Goal: Task Accomplishment & Management: Manage account settings

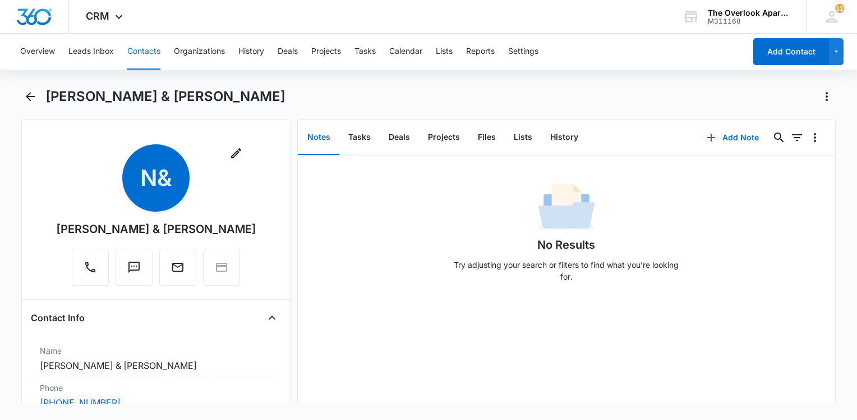
click at [155, 45] on button "Contacts" at bounding box center [143, 52] width 33 height 36
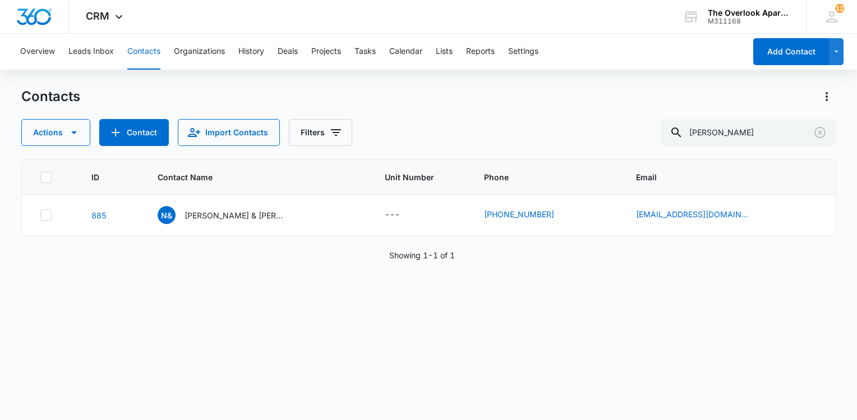
click at [150, 48] on button "Contacts" at bounding box center [143, 52] width 33 height 36
click at [732, 129] on input "[PERSON_NAME]" at bounding box center [748, 132] width 175 height 27
type input "9206"
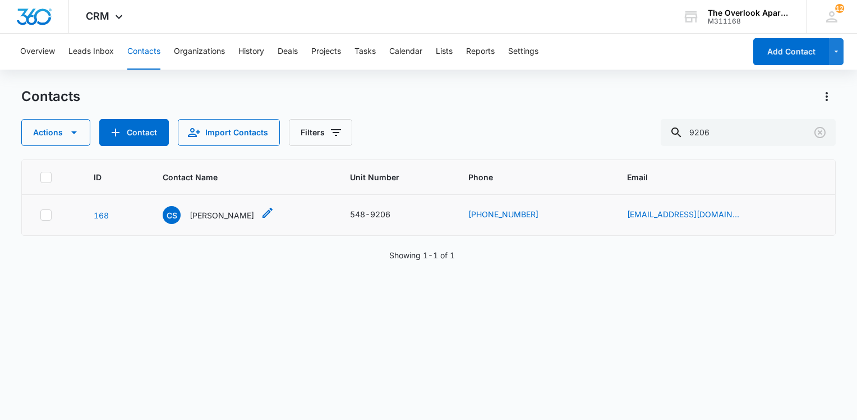
click at [197, 215] on p "[PERSON_NAME]" at bounding box center [222, 215] width 65 height 12
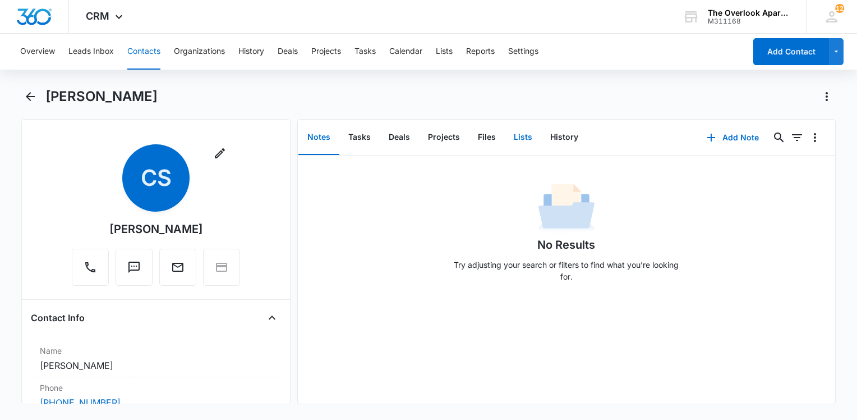
click at [525, 134] on button "Lists" at bounding box center [523, 137] width 36 height 35
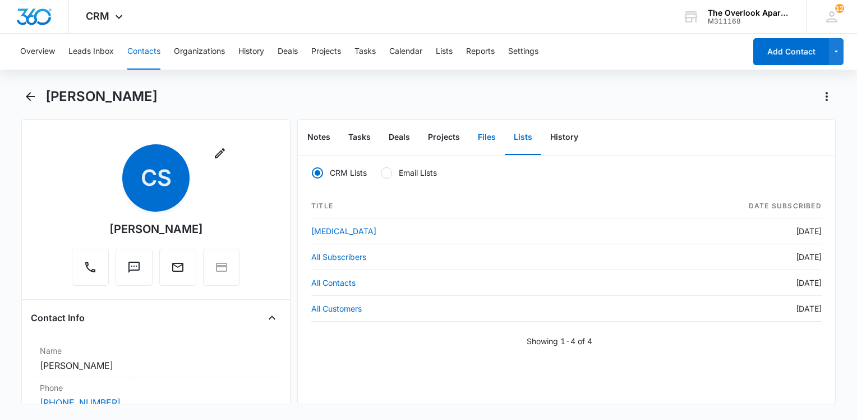
click at [493, 140] on button "Files" at bounding box center [487, 137] width 36 height 35
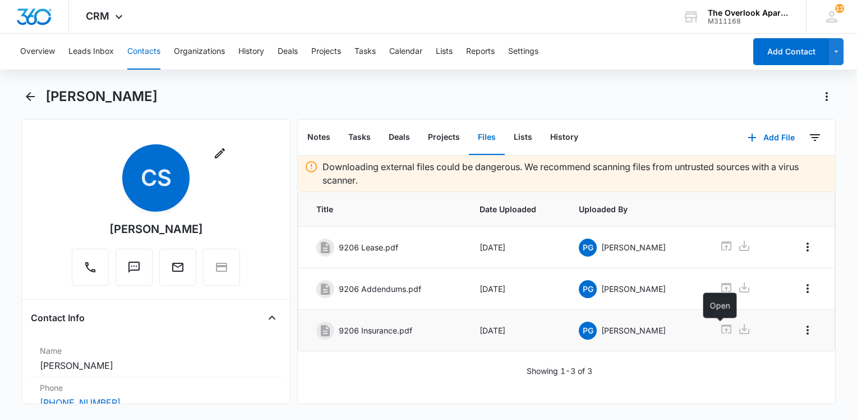
click at [720, 334] on icon at bounding box center [726, 328] width 13 height 13
click at [148, 50] on button "Contacts" at bounding box center [143, 52] width 33 height 36
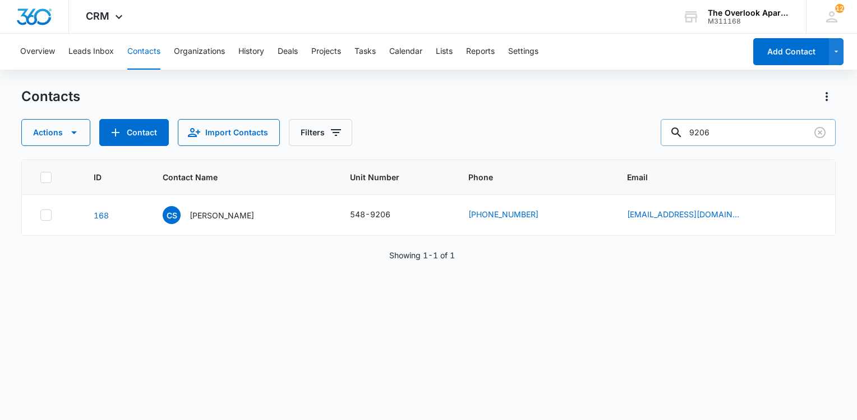
click at [738, 131] on input "9206" at bounding box center [748, 132] width 175 height 27
type input "2104"
click at [233, 220] on div "AE [PERSON_NAME]" at bounding box center [208, 215] width 91 height 18
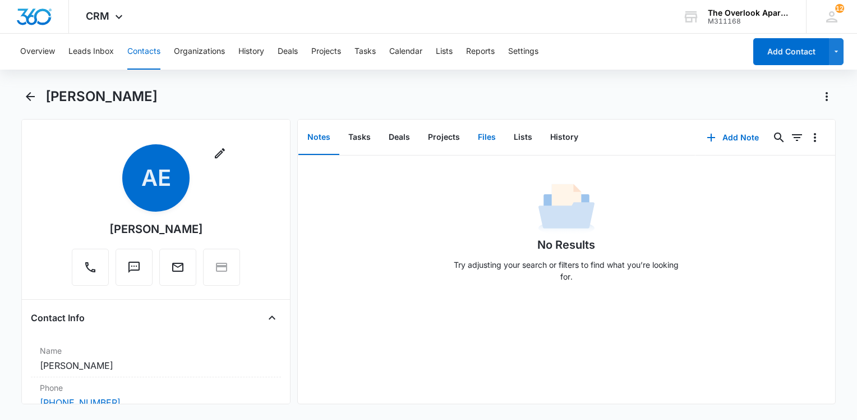
click at [474, 137] on button "Files" at bounding box center [487, 137] width 36 height 35
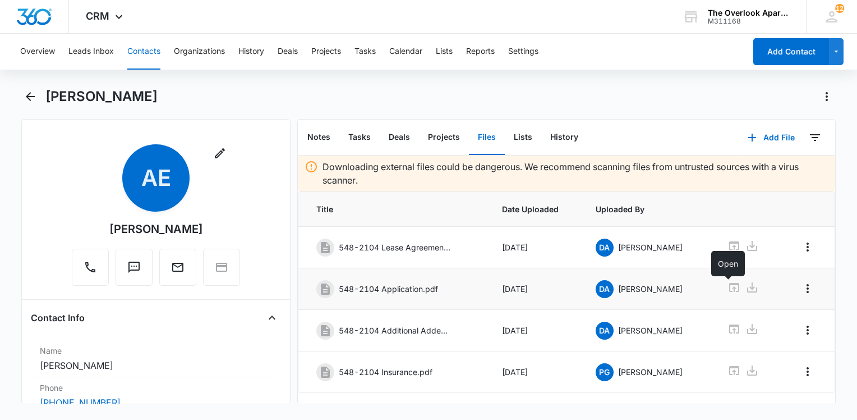
click at [728, 291] on icon at bounding box center [734, 287] width 13 height 13
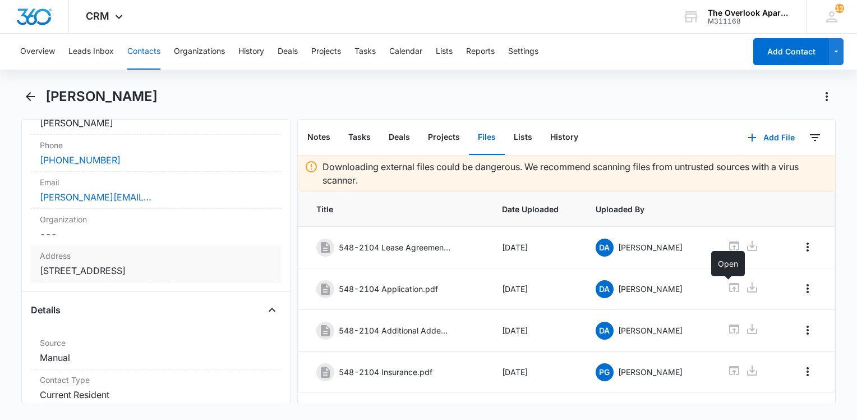
scroll to position [224, 0]
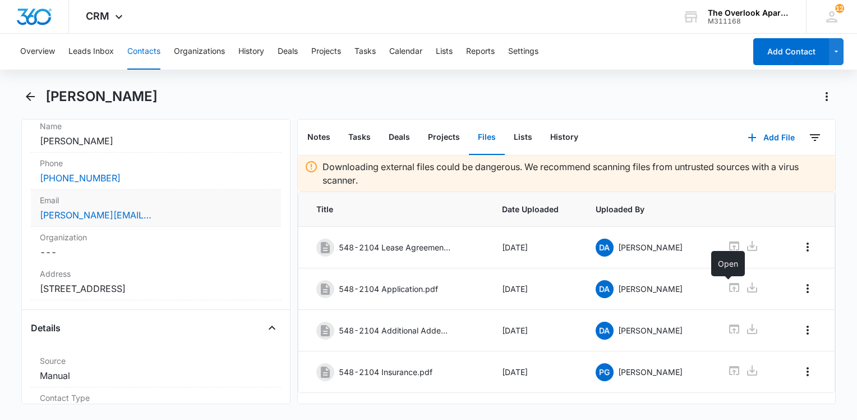
click at [190, 220] on div "[PERSON_NAME][EMAIL_ADDRESS][DOMAIN_NAME]" at bounding box center [156, 214] width 232 height 13
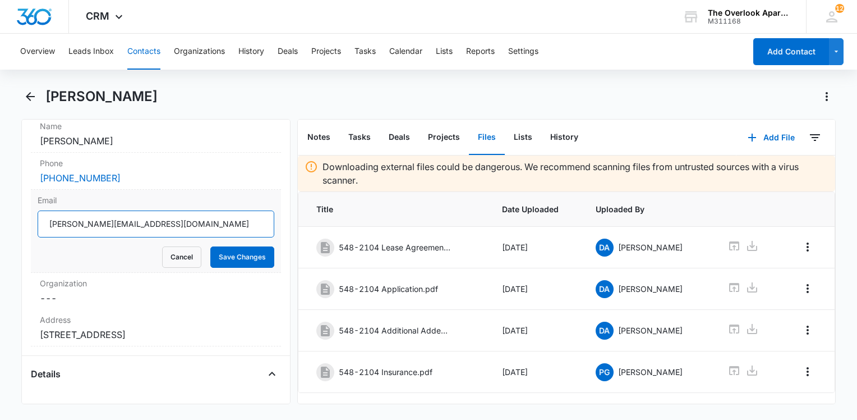
drag, startPoint x: 72, startPoint y: 224, endPoint x: 73, endPoint y: 232, distance: 8.5
click at [72, 224] on input "[PERSON_NAME][EMAIL_ADDRESS][DOMAIN_NAME]" at bounding box center [156, 223] width 237 height 27
type input "[PERSON_NAME][EMAIL_ADDRESS][DOMAIN_NAME]"
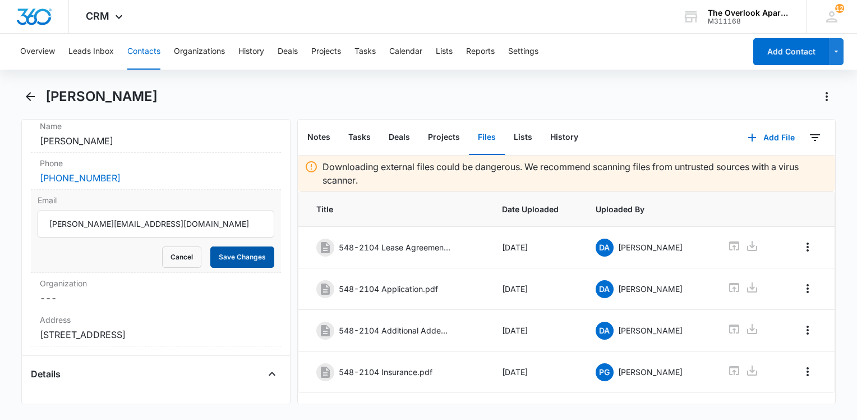
click at [219, 252] on button "Save Changes" at bounding box center [242, 256] width 64 height 21
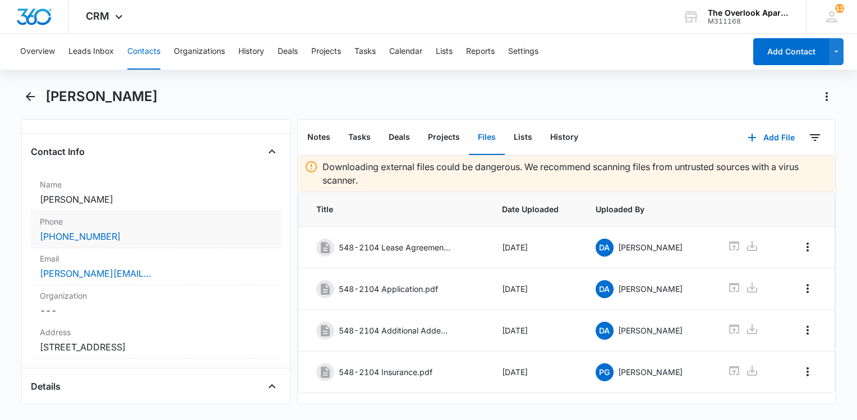
scroll to position [112, 0]
